Goal: Complete application form: Complete application form

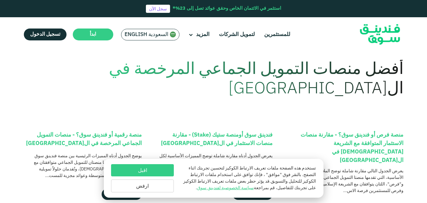
scroll to position [18, 0]
click at [159, 186] on button "ارفض" at bounding box center [142, 186] width 63 height 13
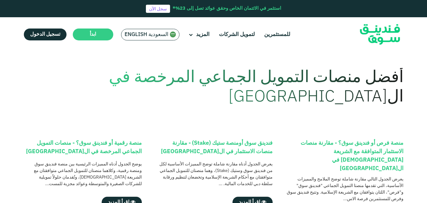
scroll to position [0, 0]
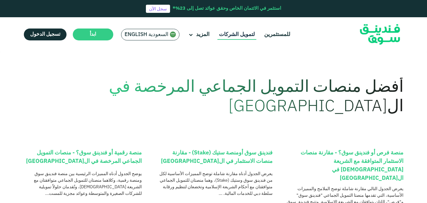
click at [242, 35] on link "لتمويل الشركات" at bounding box center [236, 34] width 39 height 10
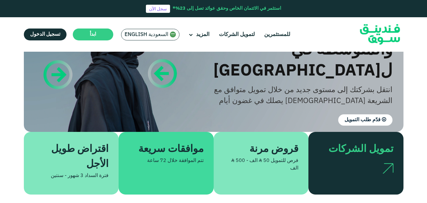
scroll to position [87, 0]
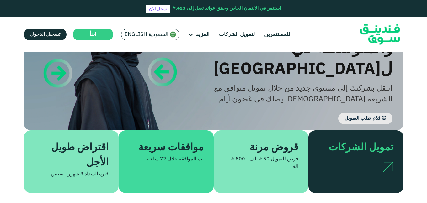
click at [360, 116] on span "قدّم طلب التمويل" at bounding box center [362, 118] width 36 height 5
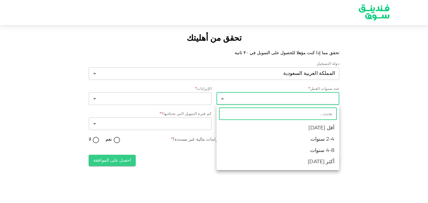
click at [318, 100] on body "تحقق من أهليتك تحقق مما إذا كنت مؤهلا للحصول على التمويل في ٣٠ ثانية دولة التسج…" at bounding box center [214, 101] width 428 height 203
click at [318, 100] on div at bounding box center [214, 101] width 428 height 203
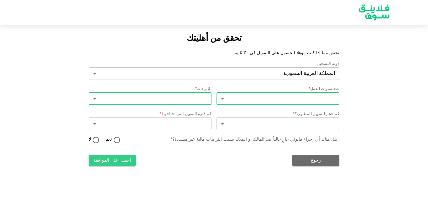
click at [200, 100] on body "تحقق من أهليتك تحقق مما إذا كنت مؤهلا للحصول على التمويل في ٣٠ ثانية دولة التسج…" at bounding box center [214, 101] width 428 height 203
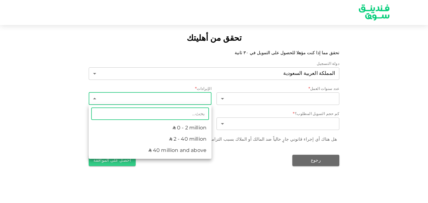
click at [200, 100] on div at bounding box center [214, 101] width 428 height 203
click at [200, 100] on body "تحقق من أهليتك تحقق مما إذا كنت مؤهلا للحصول على التمويل في ٣٠ ثانية دولة التسج…" at bounding box center [214, 101] width 428 height 203
click at [200, 100] on div at bounding box center [214, 101] width 428 height 203
